Goal: Task Accomplishment & Management: Manage account settings

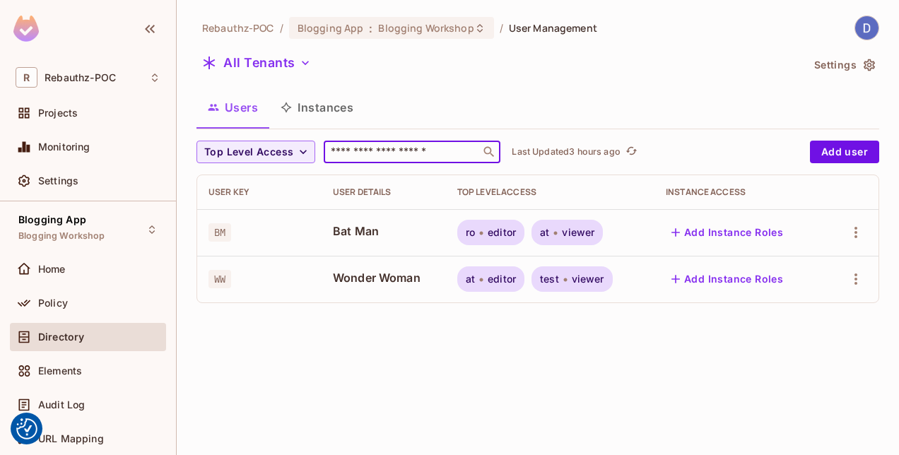
click at [447, 149] on input "text" at bounding box center [402, 152] width 148 height 14
click at [452, 122] on div "Users Instances" at bounding box center [537, 107] width 683 height 35
click at [346, 230] on span "Bat Man" at bounding box center [384, 231] width 102 height 16
click at [857, 286] on icon "button" at bounding box center [855, 279] width 17 height 17
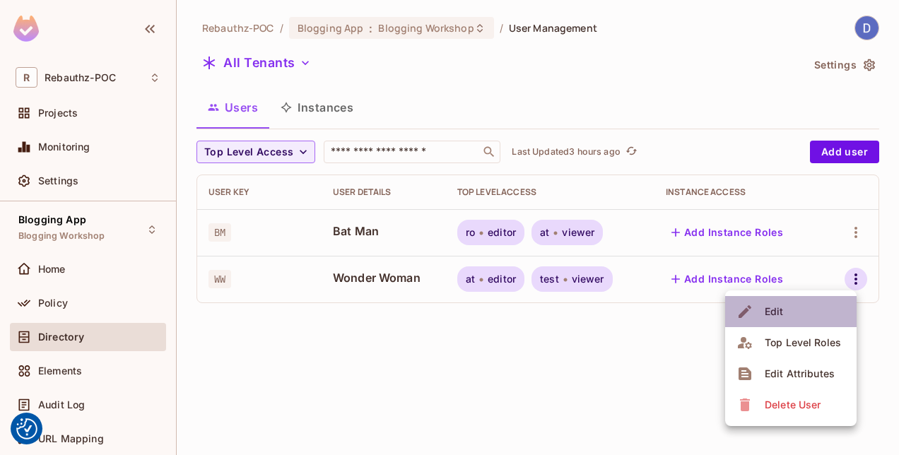
click at [775, 307] on div "Edit" at bounding box center [774, 312] width 19 height 14
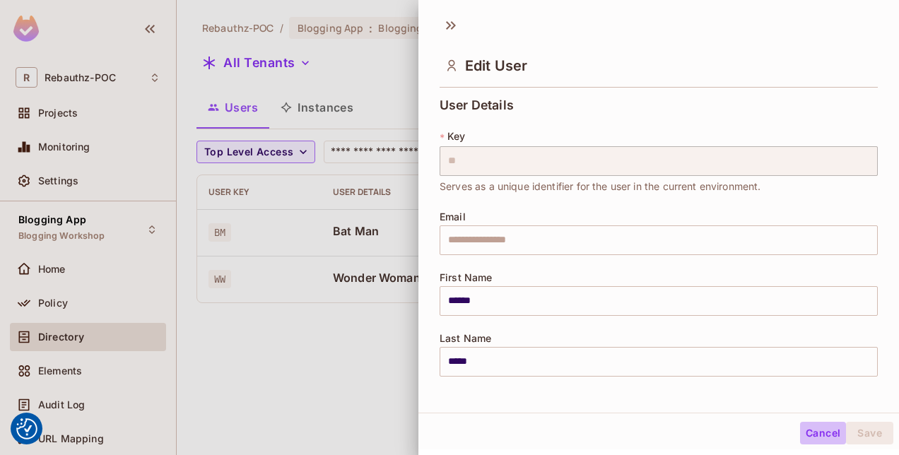
click at [807, 428] on button "Cancel" at bounding box center [823, 433] width 46 height 23
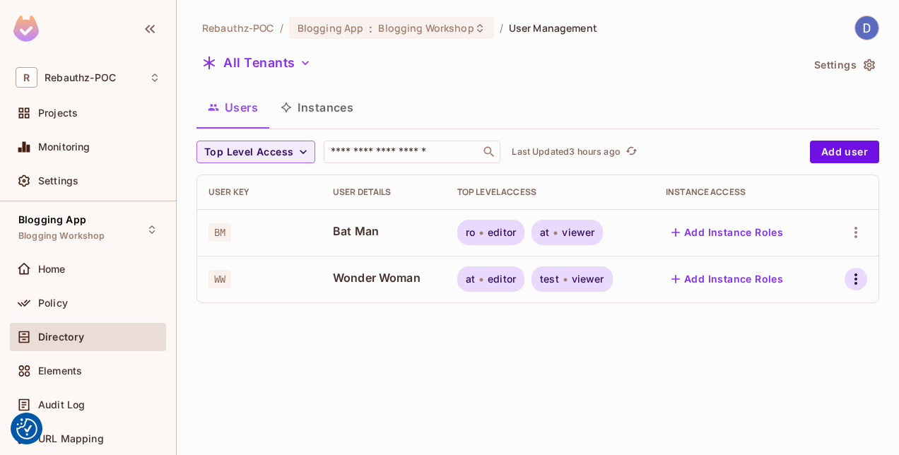
click at [858, 281] on icon "button" at bounding box center [855, 279] width 17 height 17
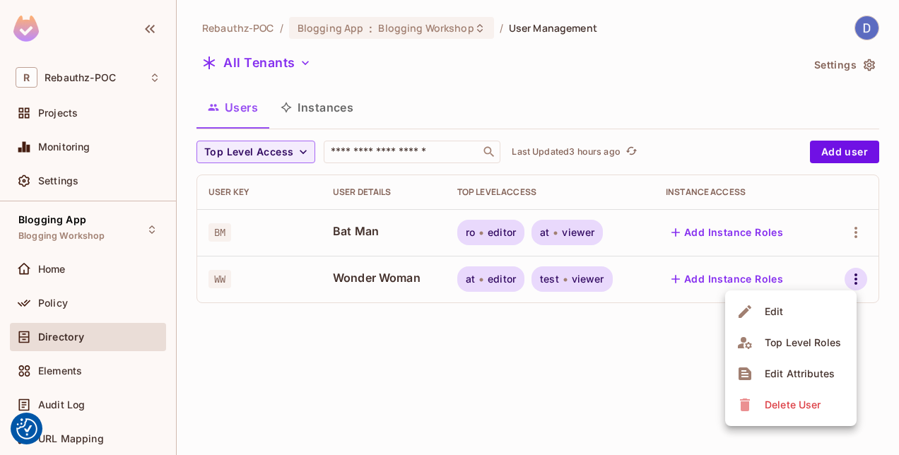
click at [830, 367] on div "Edit Attributes" at bounding box center [800, 374] width 70 height 14
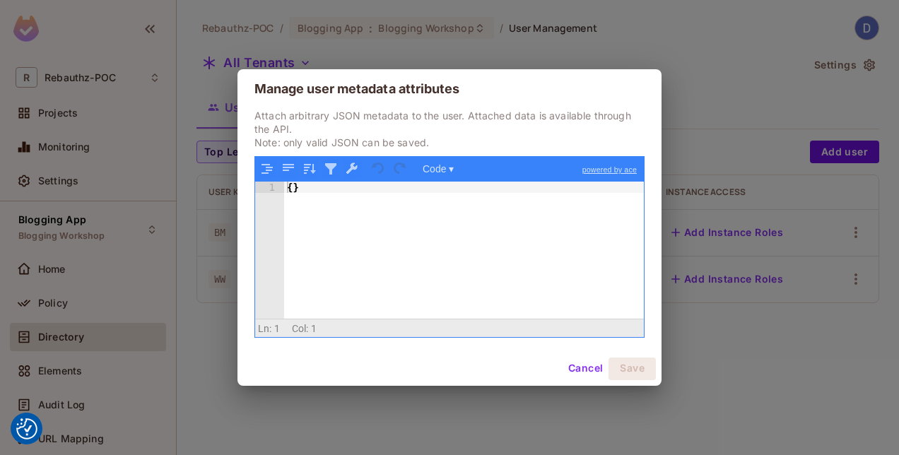
click at [292, 191] on div "{ }" at bounding box center [464, 261] width 360 height 159
click at [585, 366] on button "Cancel" at bounding box center [586, 369] width 46 height 23
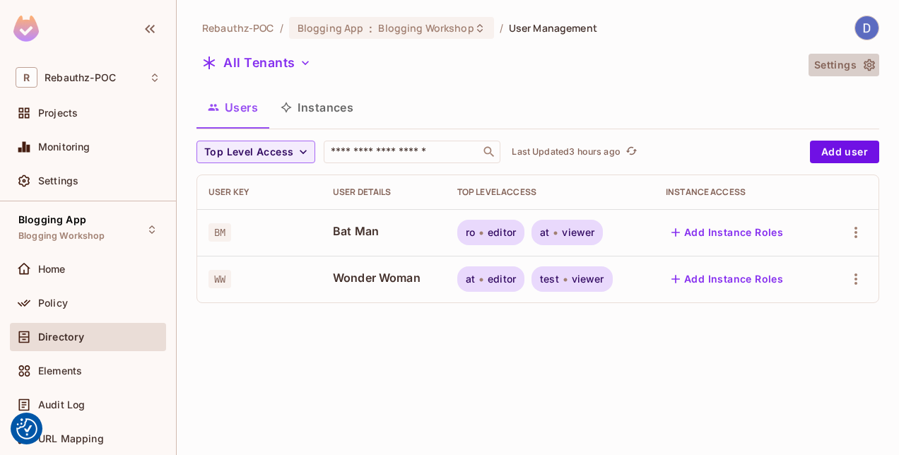
click at [866, 66] on icon "button" at bounding box center [869, 65] width 14 height 14
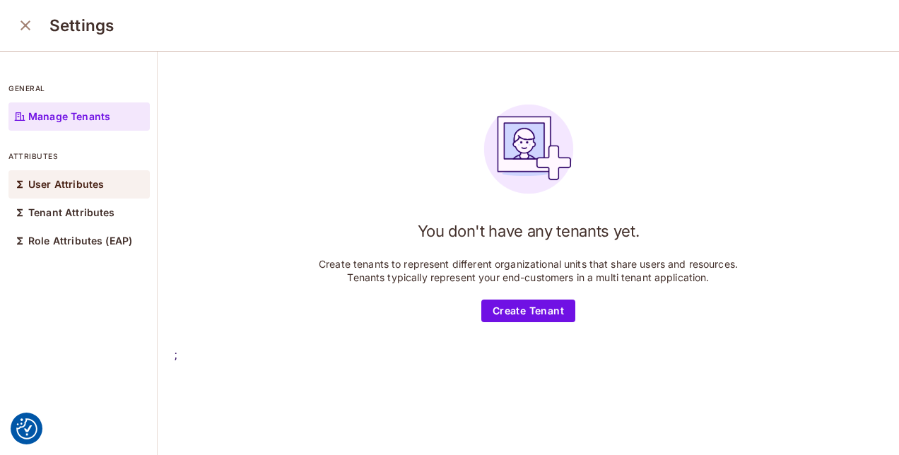
click at [60, 185] on p "User Attributes" at bounding box center [66, 184] width 76 height 11
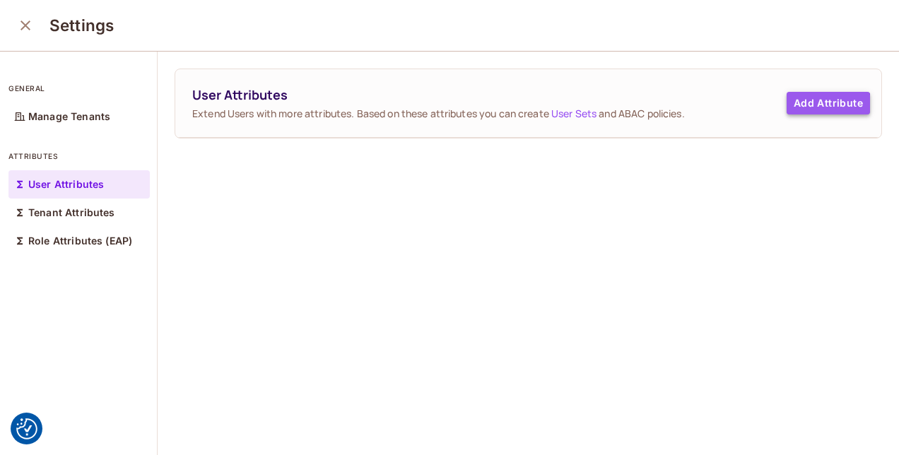
click at [806, 105] on button "Add Attribute" at bounding box center [828, 103] width 83 height 23
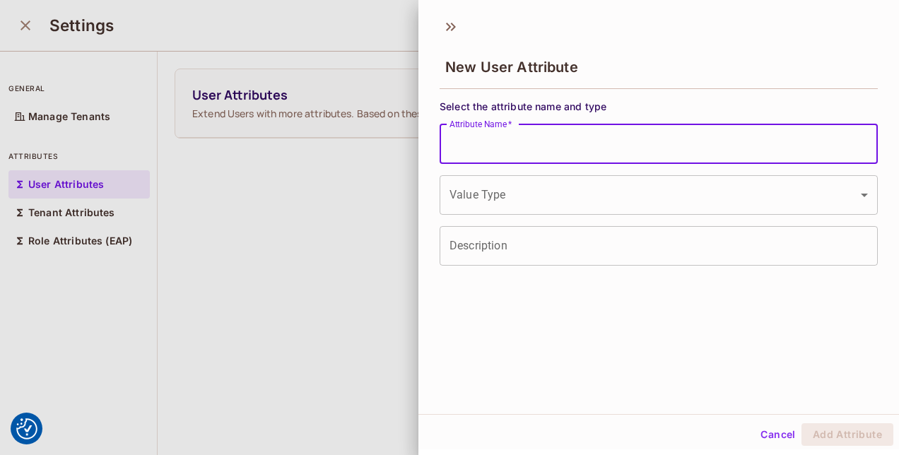
click at [683, 139] on input "Attribute Name   *" at bounding box center [659, 144] width 438 height 40
type input "*"
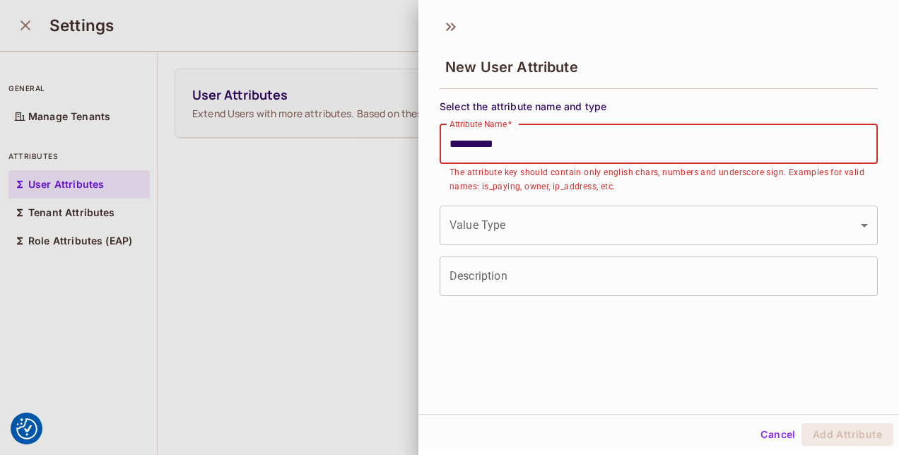
click at [472, 145] on input "**********" at bounding box center [659, 144] width 438 height 40
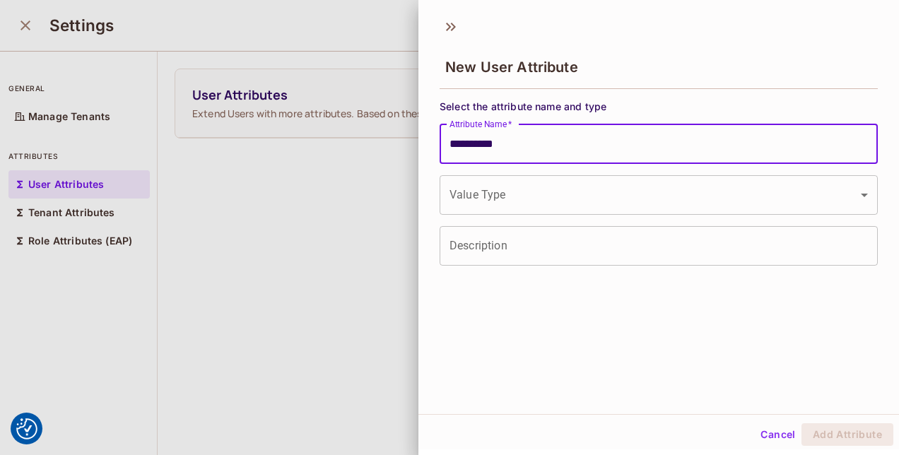
type input "**********"
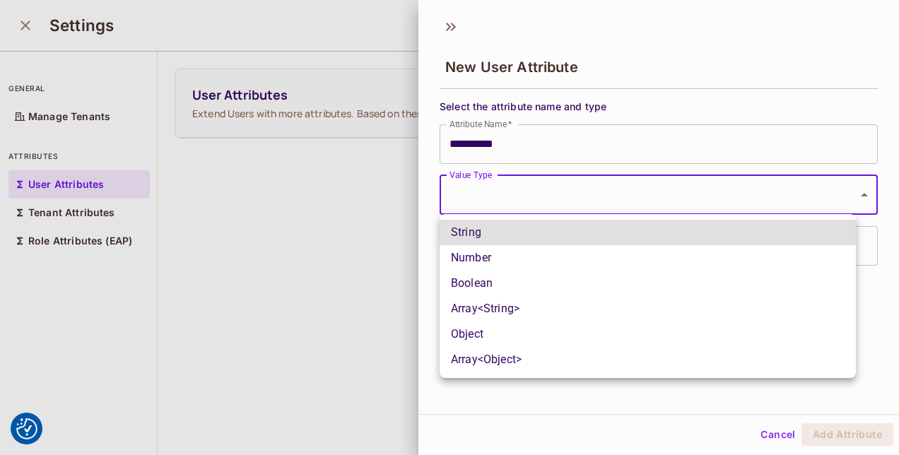
click at [478, 193] on body "We use cookies to enhance your browsing experience, serve personalized ads or c…" at bounding box center [449, 227] width 899 height 455
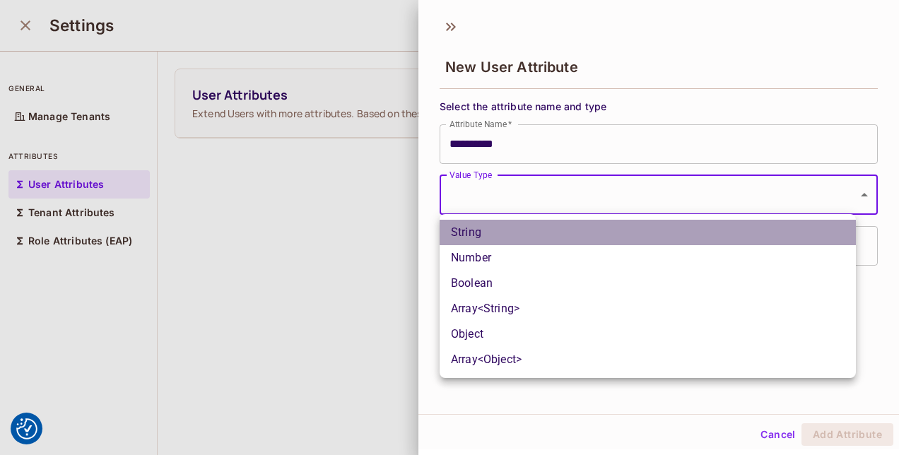
click at [482, 243] on li "String" at bounding box center [648, 232] width 416 height 25
type input "******"
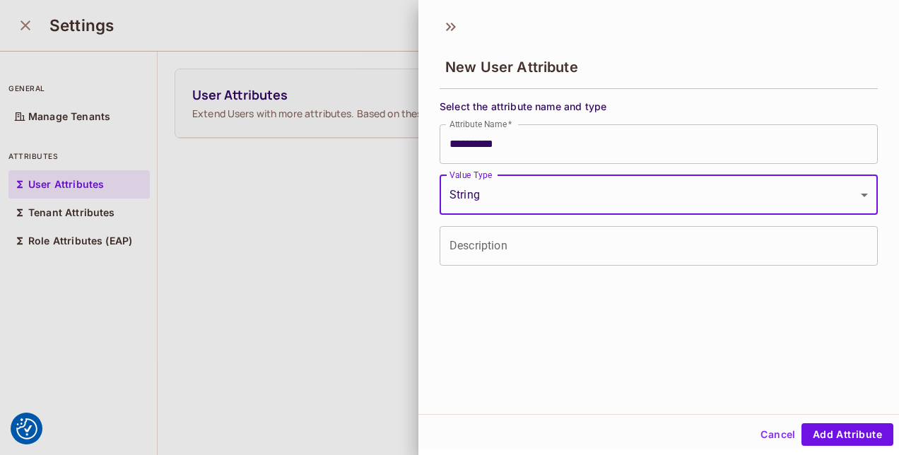
click at [483, 253] on input "Description" at bounding box center [659, 246] width 438 height 40
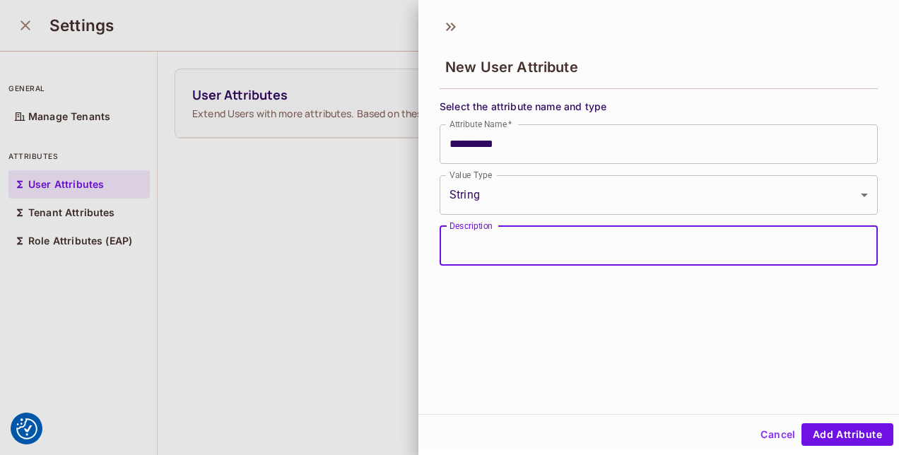
type input "*"
type input "**********"
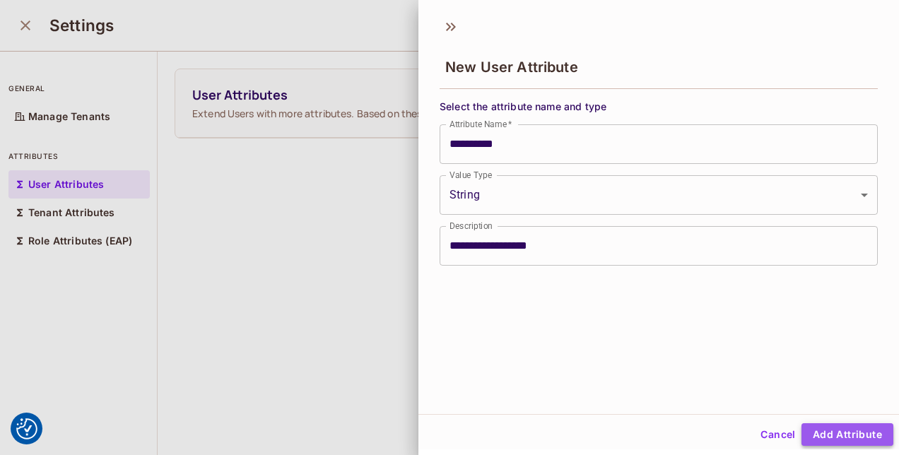
click at [827, 432] on button "Add Attribute" at bounding box center [847, 434] width 92 height 23
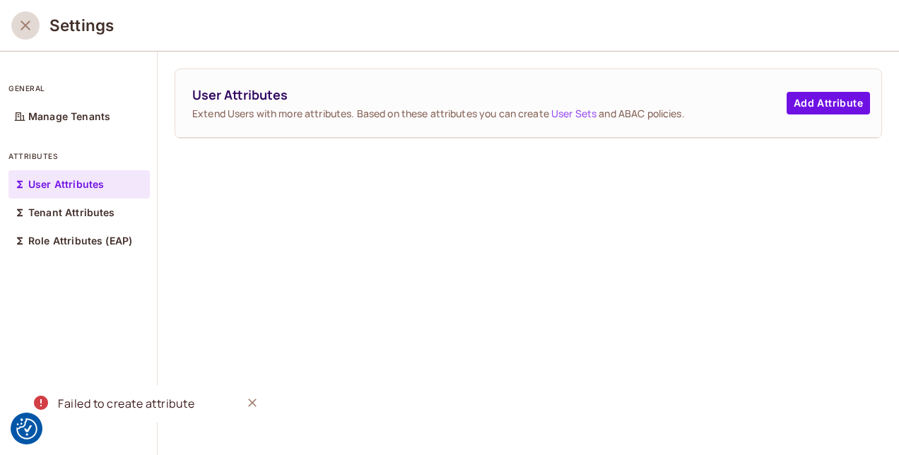
click at [22, 20] on icon "close" at bounding box center [25, 25] width 17 height 17
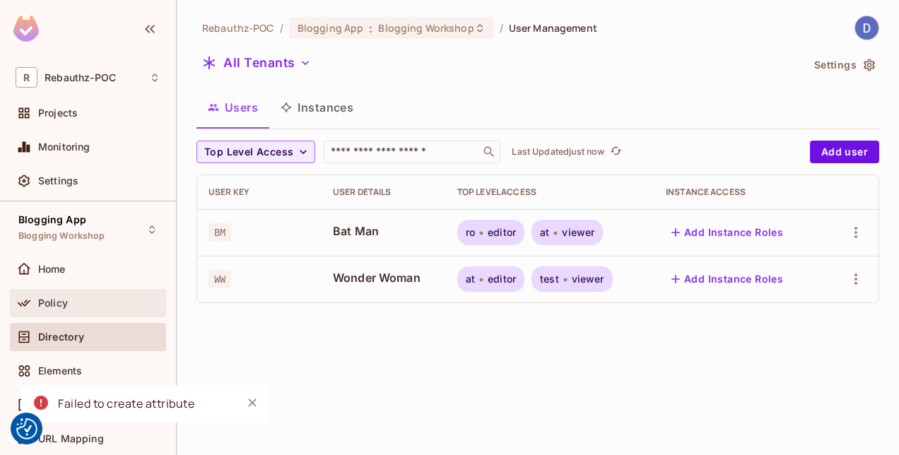
click at [55, 290] on div "Policy" at bounding box center [88, 303] width 156 height 28
